Goal: Task Accomplishment & Management: Complete application form

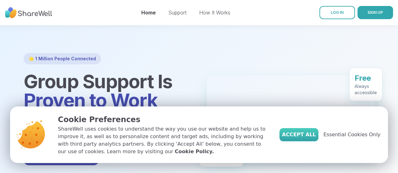
click at [315, 132] on span "Accept All" at bounding box center [299, 135] width 34 height 8
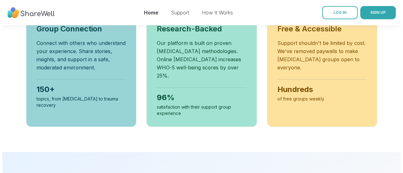
scroll to position [390, 0]
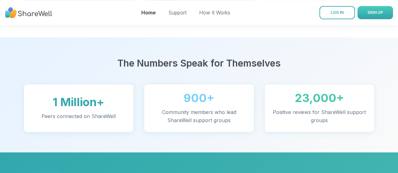
click at [368, 10] on span "SIGN UP" at bounding box center [375, 13] width 15 height 6
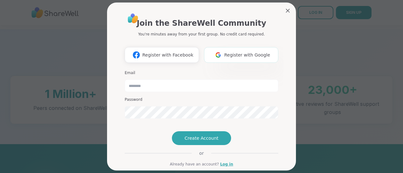
click at [230, 60] on button "Register with Google" at bounding box center [241, 55] width 74 height 16
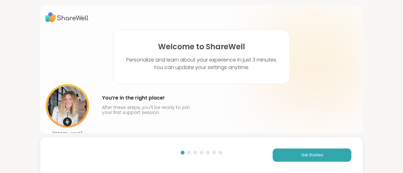
scroll to position [14, 0]
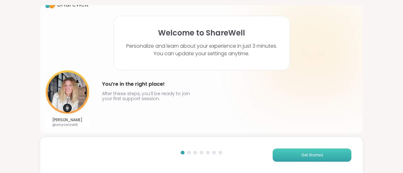
click at [310, 154] on span "Get Started" at bounding box center [312, 156] width 22 height 6
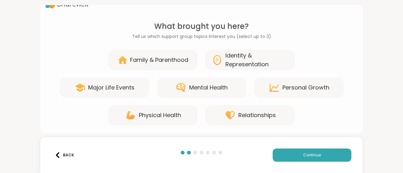
click at [242, 59] on div "Identity & Representation" at bounding box center [256, 60] width 63 height 18
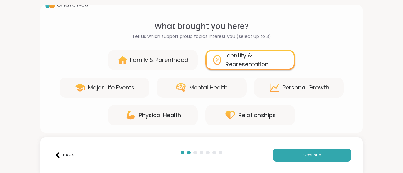
click at [242, 59] on div "Identity & Representation" at bounding box center [256, 60] width 63 height 18
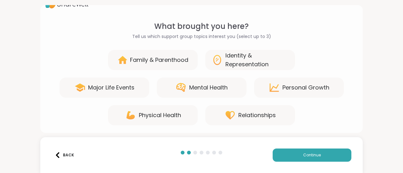
click at [213, 82] on div "Mental Health" at bounding box center [202, 88] width 90 height 20
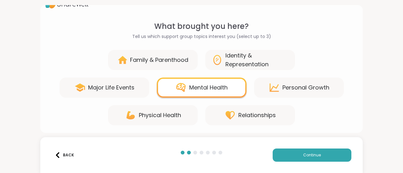
click at [252, 112] on div "Relationships" at bounding box center [256, 115] width 37 height 9
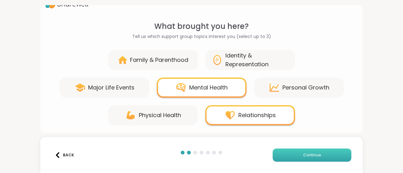
click at [310, 158] on button "Continue" at bounding box center [312, 155] width 79 height 13
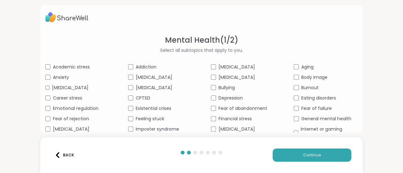
click at [294, 64] on div "Aging" at bounding box center [326, 67] width 64 height 7
click at [303, 154] on span "Continue" at bounding box center [312, 156] width 18 height 6
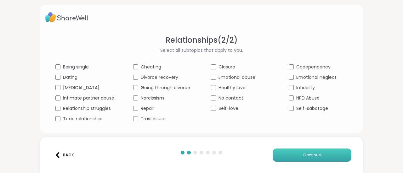
click at [311, 156] on span "Continue" at bounding box center [312, 156] width 18 height 6
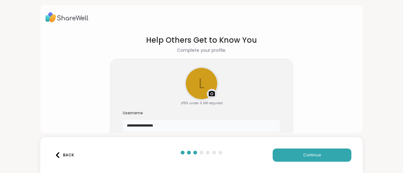
click at [186, 125] on input "**********" at bounding box center [201, 126] width 157 height 13
type input "*********"
click at [208, 93] on img at bounding box center [212, 94] width 8 height 8
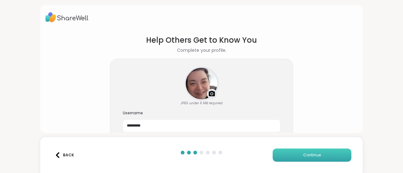
click at [321, 152] on button "Continue" at bounding box center [312, 155] width 79 height 13
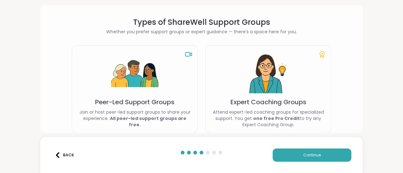
scroll to position [31, 0]
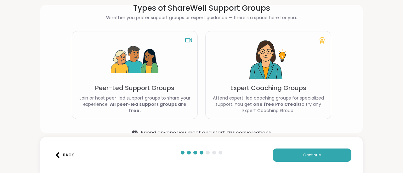
click at [115, 80] on img at bounding box center [134, 60] width 47 height 47
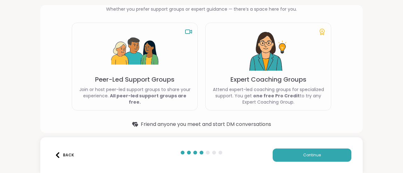
scroll to position [45, 0]
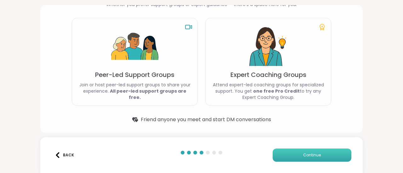
click at [284, 155] on button "Continue" at bounding box center [312, 155] width 79 height 13
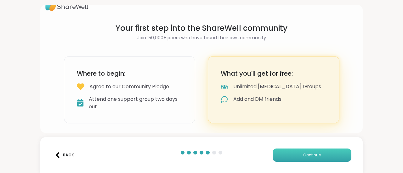
click at [295, 159] on button "Continue" at bounding box center [312, 155] width 79 height 13
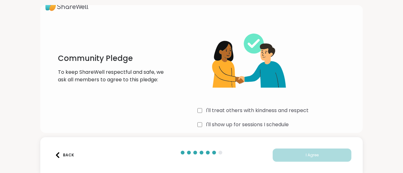
click at [194, 128] on div "Community Pledge To keep ShareWell respectful and safe, we ask all members to a…" at bounding box center [201, 83] width 312 height 121
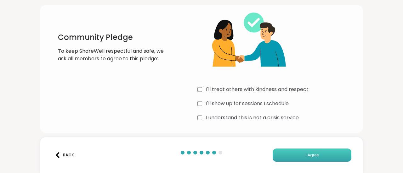
click at [305, 151] on button "I Agree" at bounding box center [312, 155] width 79 height 13
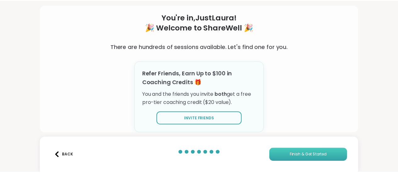
scroll to position [30, 0]
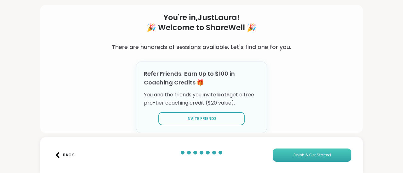
click at [296, 154] on span "Finish & Get Started" at bounding box center [311, 156] width 37 height 6
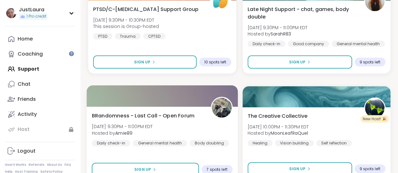
scroll to position [1888, 0]
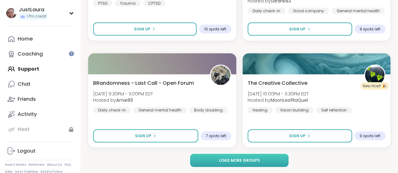
click at [243, 164] on button "Load more groups" at bounding box center [239, 160] width 98 height 13
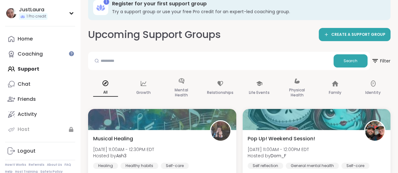
scroll to position [0, 0]
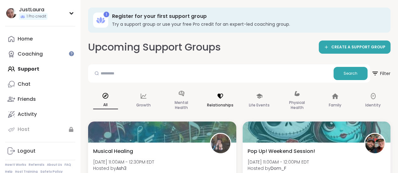
click at [222, 94] on icon at bounding box center [221, 96] width 6 height 5
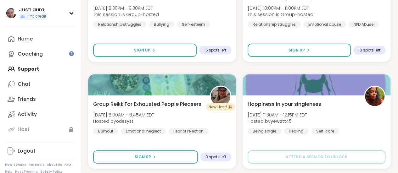
scroll to position [913, 0]
